Goal: Use online tool/utility: Utilize a website feature to perform a specific function

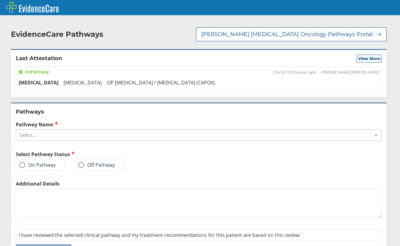
click at [373, 135] on icon at bounding box center [376, 135] width 6 height 6
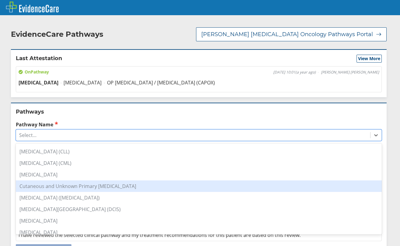
scroll to position [61, 0]
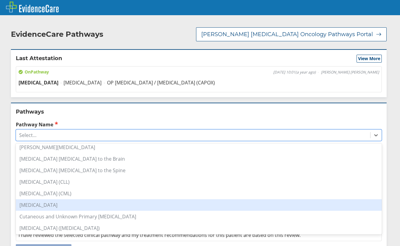
click at [42, 207] on div "[MEDICAL_DATA]" at bounding box center [199, 205] width 366 height 12
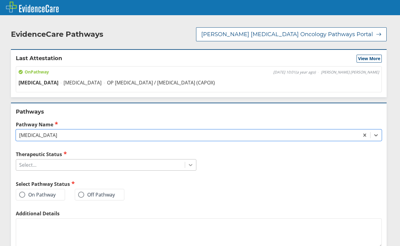
click at [187, 166] on icon at bounding box center [190, 165] width 6 height 6
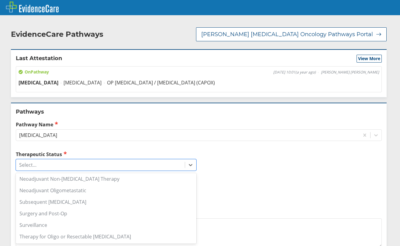
scroll to position [0, 0]
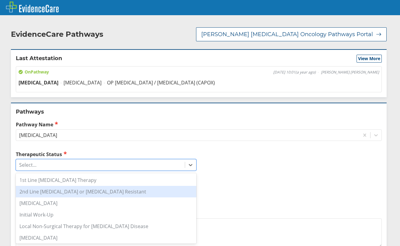
click at [77, 194] on div "2nd Line [MEDICAL_DATA] or [MEDICAL_DATA] Resistant" at bounding box center [106, 192] width 180 height 12
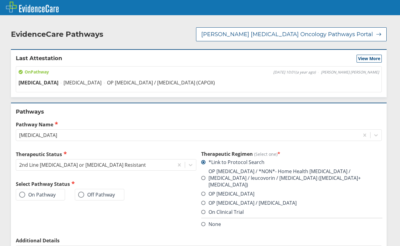
click at [25, 195] on span at bounding box center [22, 195] width 6 height 6
click at [0, 0] on input "On Pathway" at bounding box center [0, 0] width 0 height 0
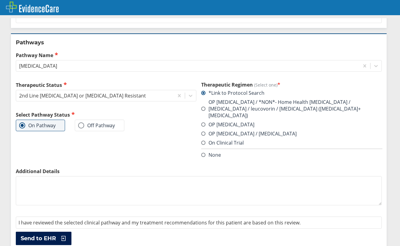
click at [41, 235] on span "Send to EHR" at bounding box center [38, 238] width 35 height 7
